Goal: Information Seeking & Learning: Learn about a topic

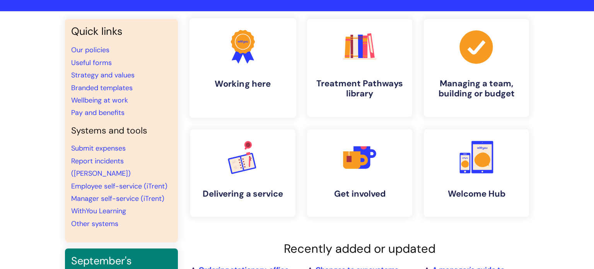
scroll to position [49, 0]
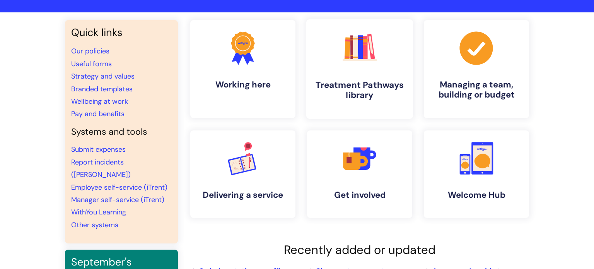
click at [352, 86] on h4 "Treatment Pathways library" at bounding box center [360, 90] width 94 height 21
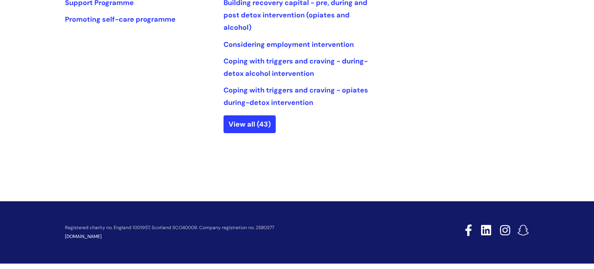
scroll to position [478, 0]
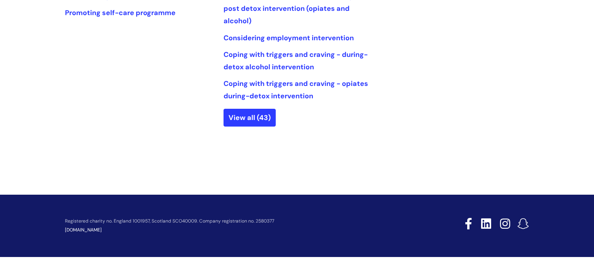
click at [263, 113] on link "View all (43)" at bounding box center [250, 118] width 52 height 18
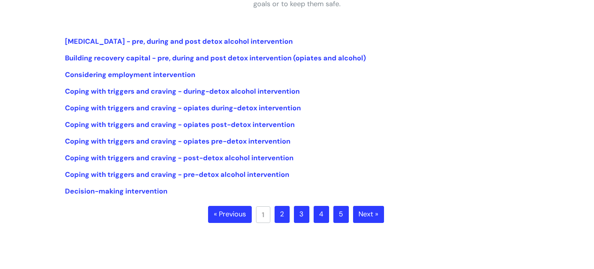
scroll to position [173, 0]
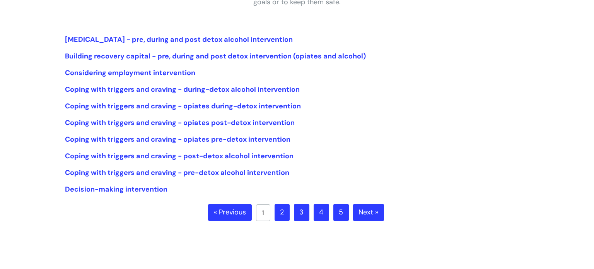
click at [371, 208] on link "Next »" at bounding box center [368, 212] width 31 height 17
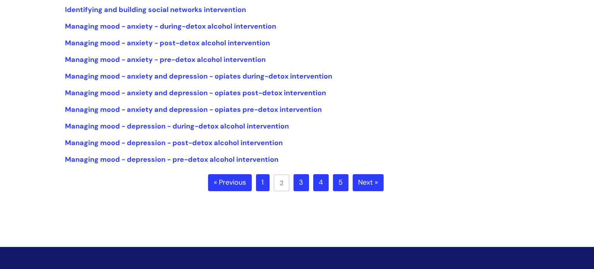
scroll to position [203, 0]
click at [364, 186] on link "Next »" at bounding box center [368, 182] width 31 height 17
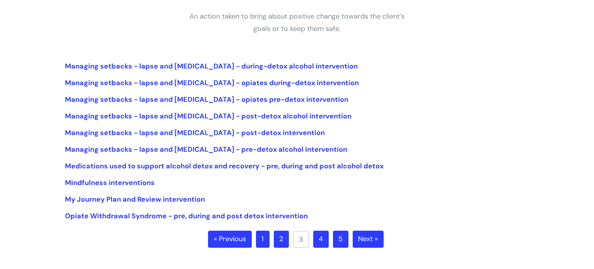
scroll to position [149, 0]
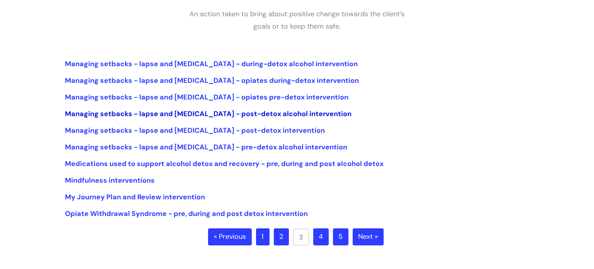
click at [268, 114] on link "Managing setbacks - lapse and [MEDICAL_DATA] - post-detox alcohol intervention" at bounding box center [208, 113] width 287 height 9
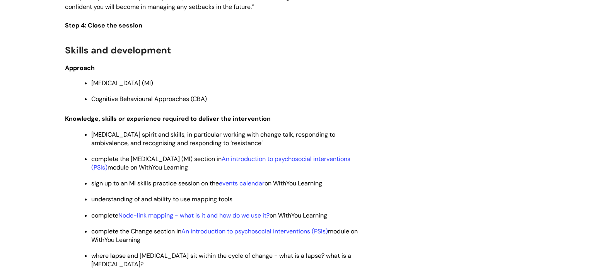
scroll to position [1646, 0]
